Goal: Navigation & Orientation: Find specific page/section

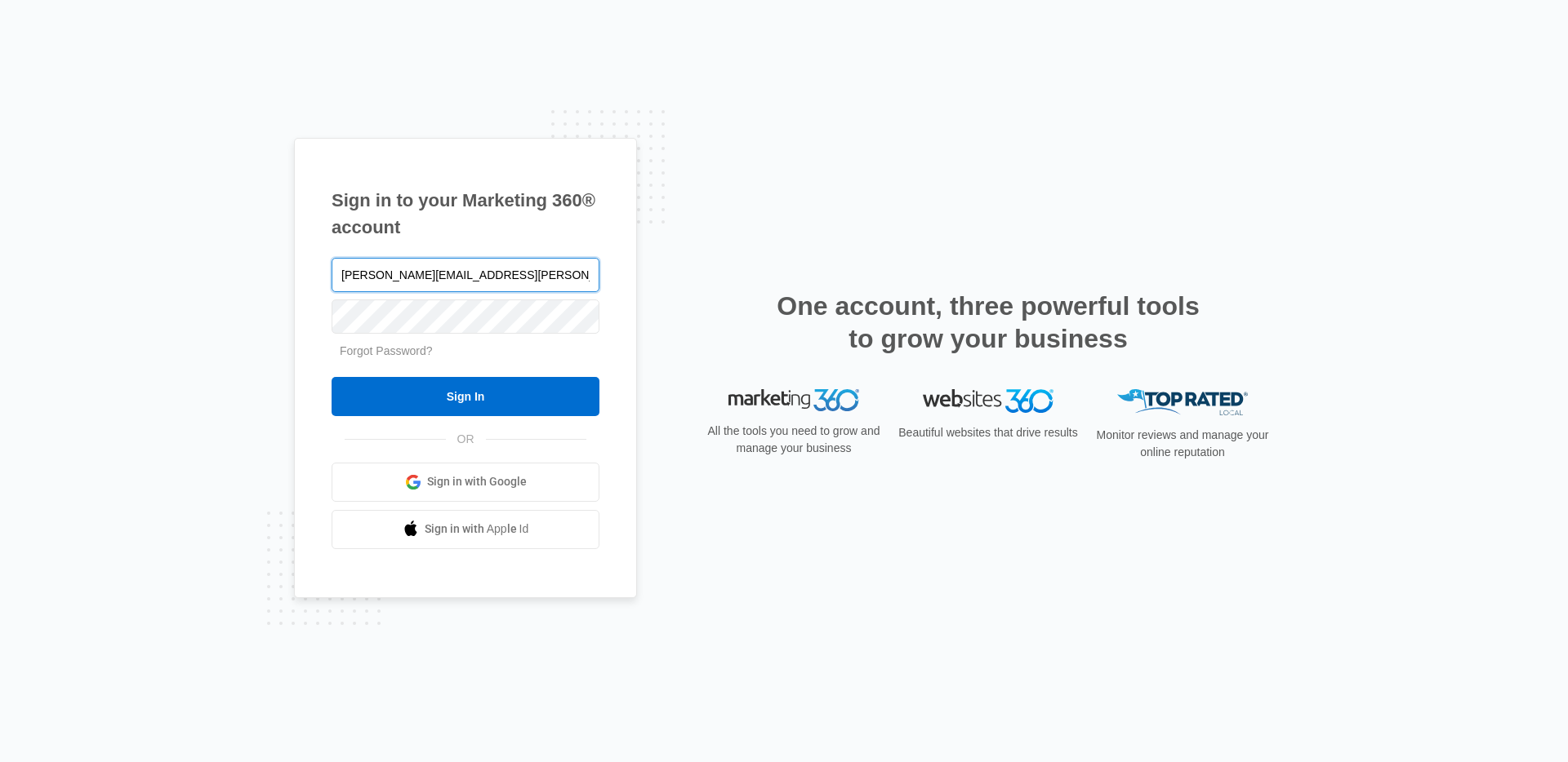
type input "[PERSON_NAME][EMAIL_ADDRESS][PERSON_NAME][DOMAIN_NAME]"
click at [331, 377] on input "Sign In" at bounding box center [465, 396] width 267 height 39
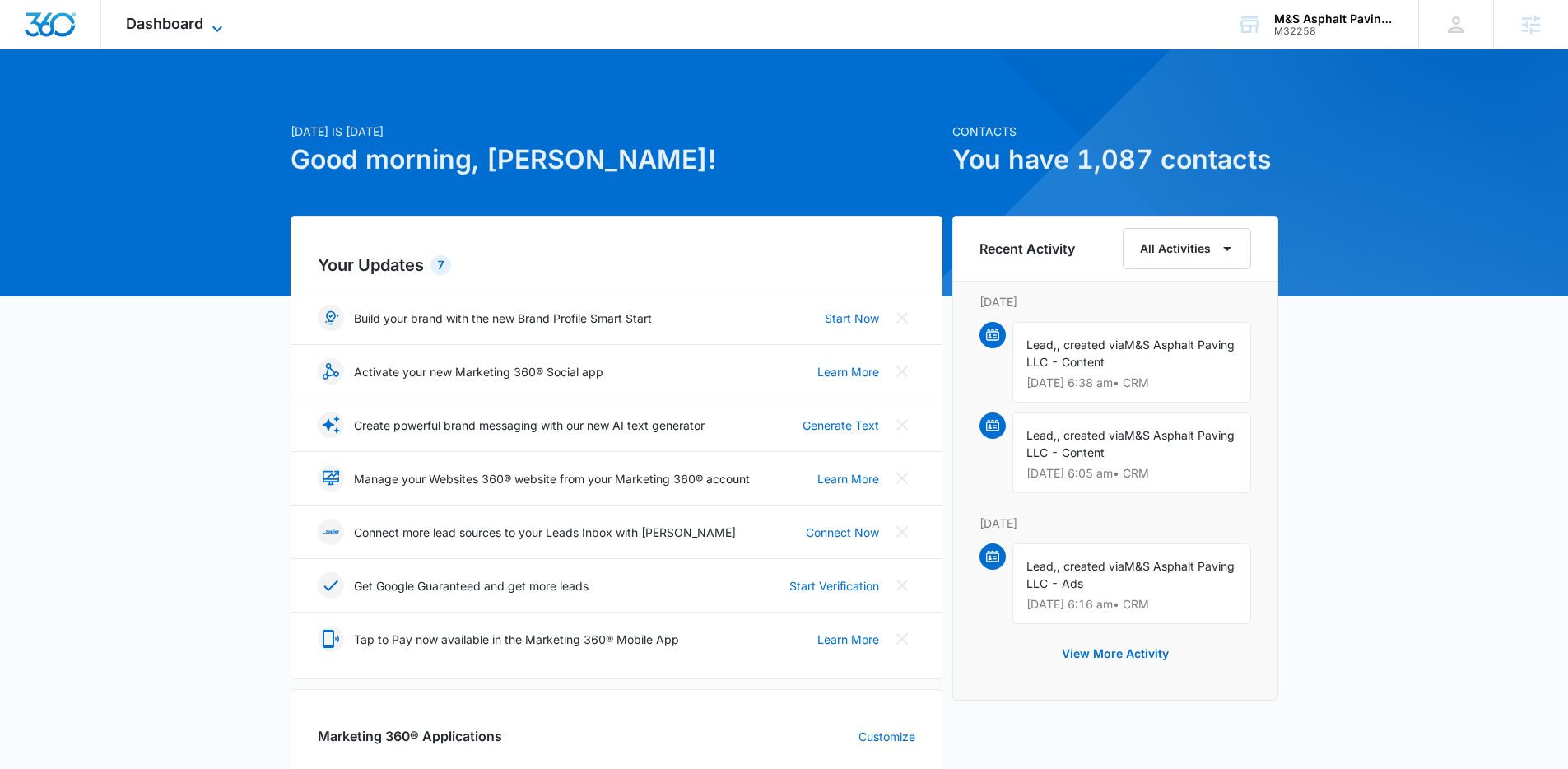
click at [190, 21] on span "Dashboard" at bounding box center [164, 23] width 77 height 18
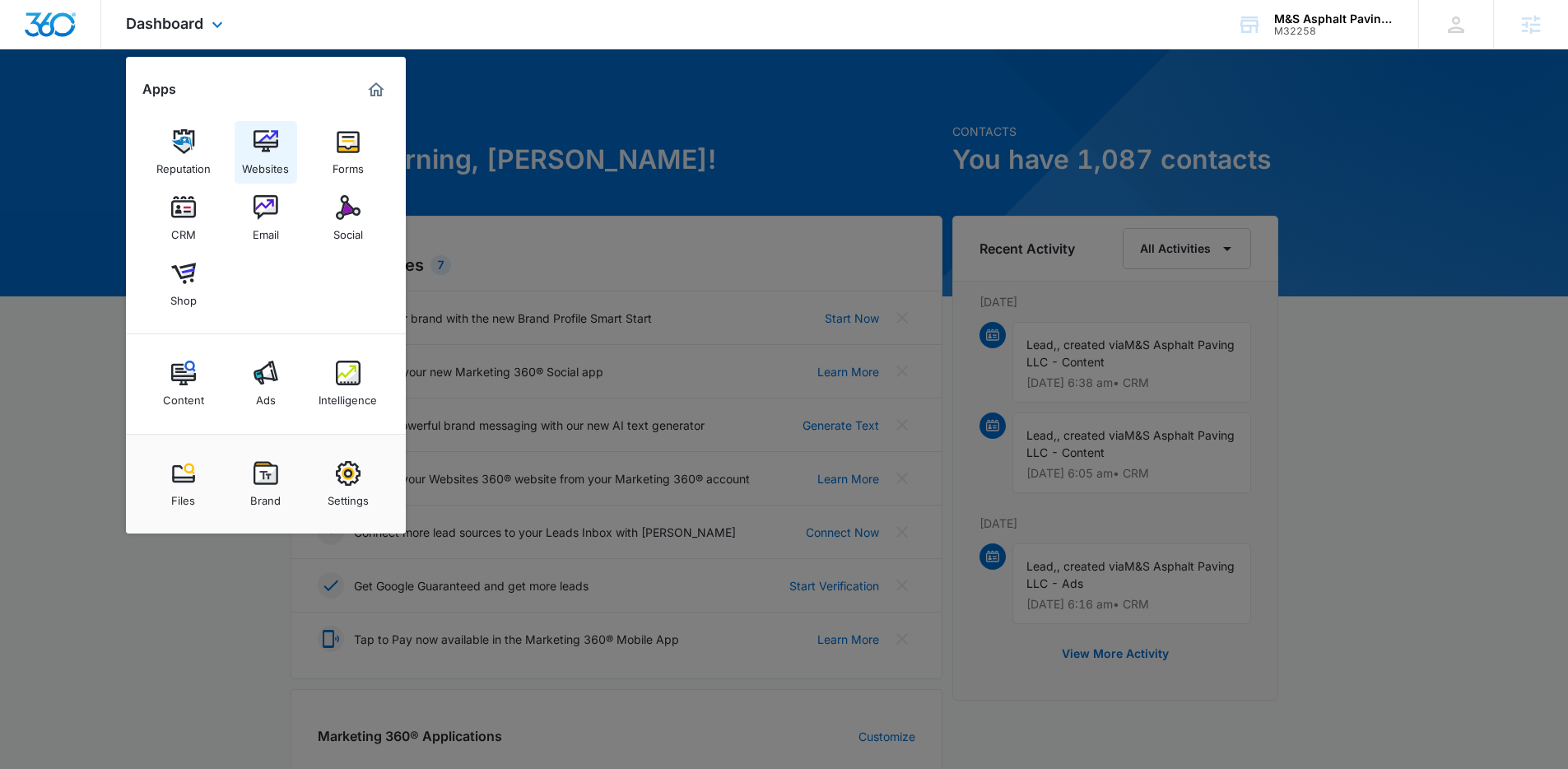
click at [268, 158] on div "Websites" at bounding box center [265, 165] width 47 height 22
